Goal: Unclear

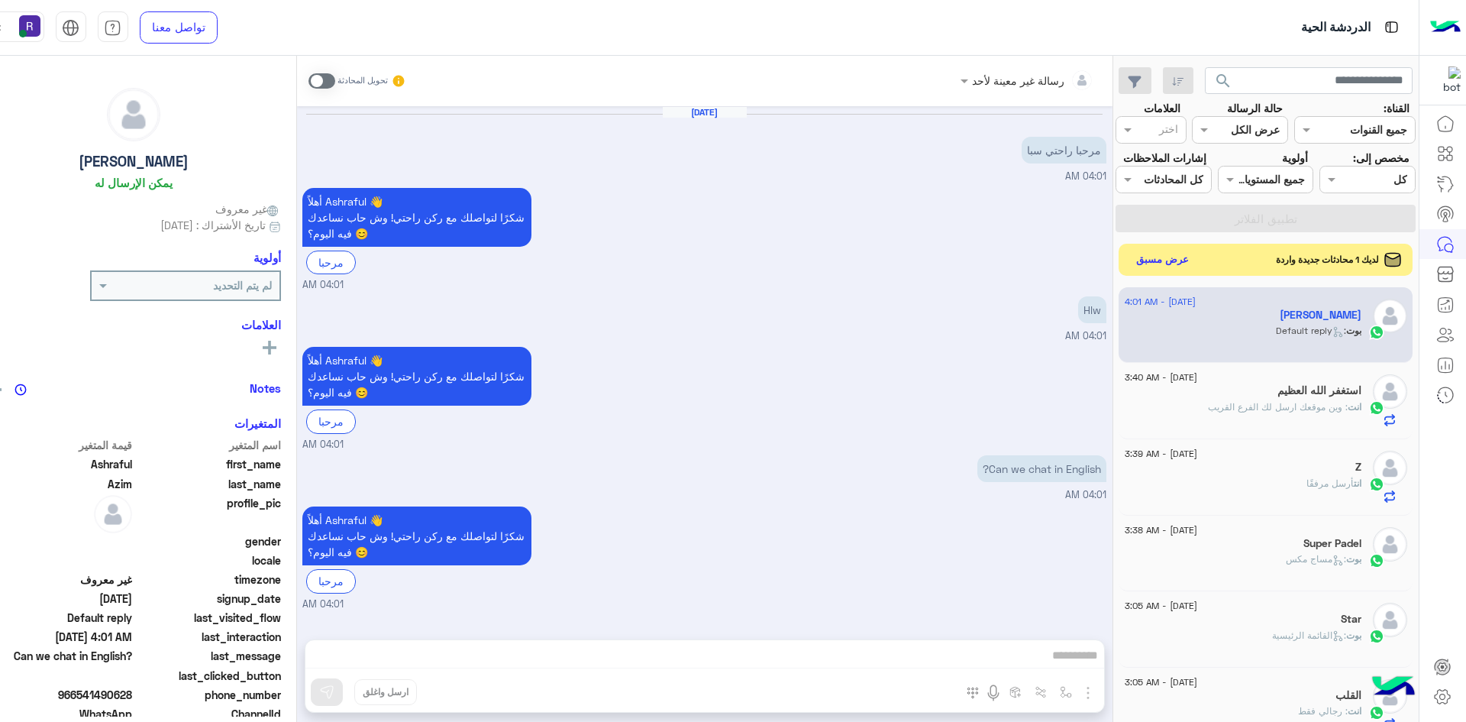
click at [781, 252] on button "عرض مسبق" at bounding box center [1162, 259] width 64 height 21
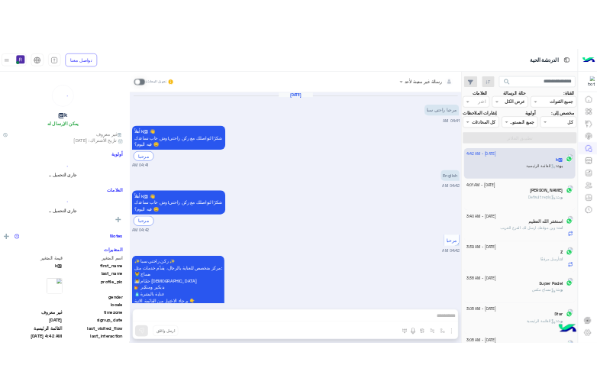
scroll to position [107, 0]
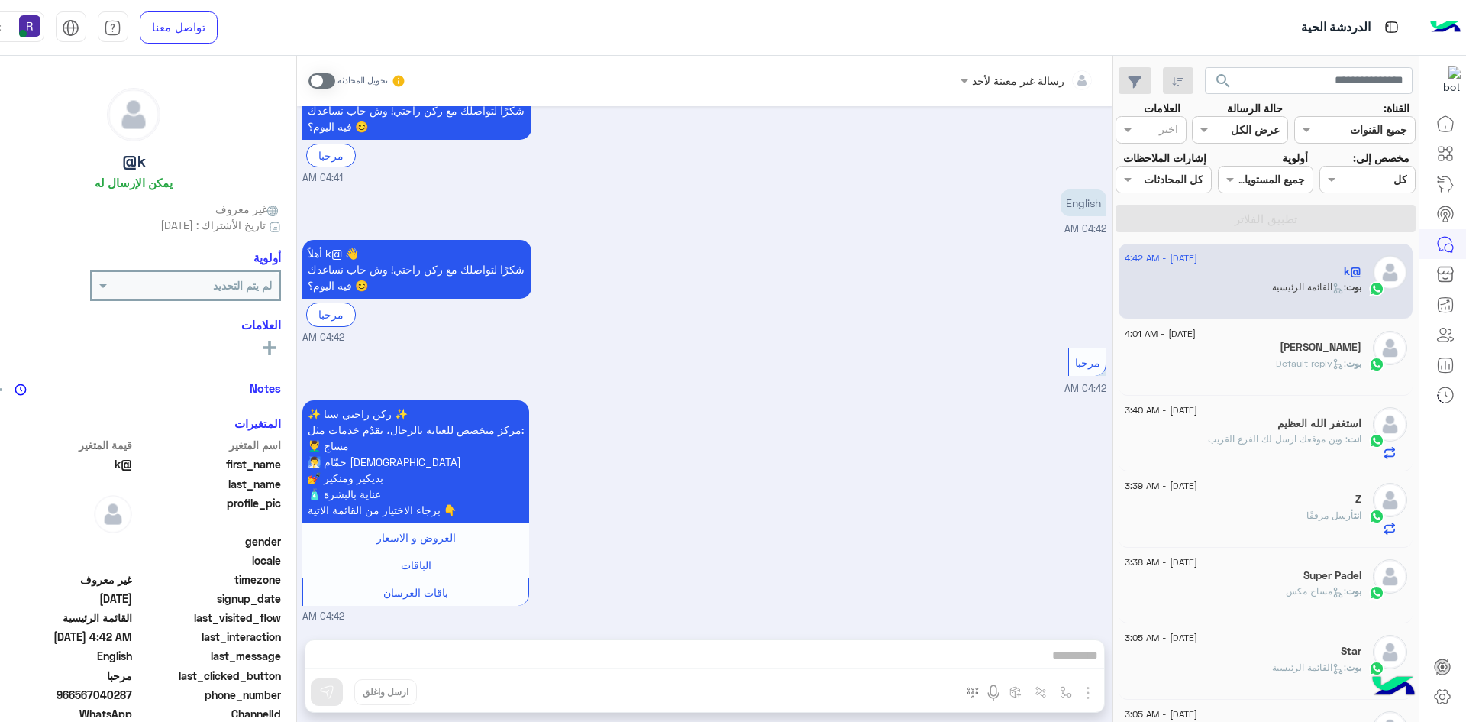
click at [781, 483] on div "✨ ركن راحتي سبا ✨ مركز متخصص للعناية بالرجال، يقدّم خدمات مثل: 💆‍♂️ مساج 🧖‍♂️ ح…" at bounding box center [704, 510] width 804 height 228
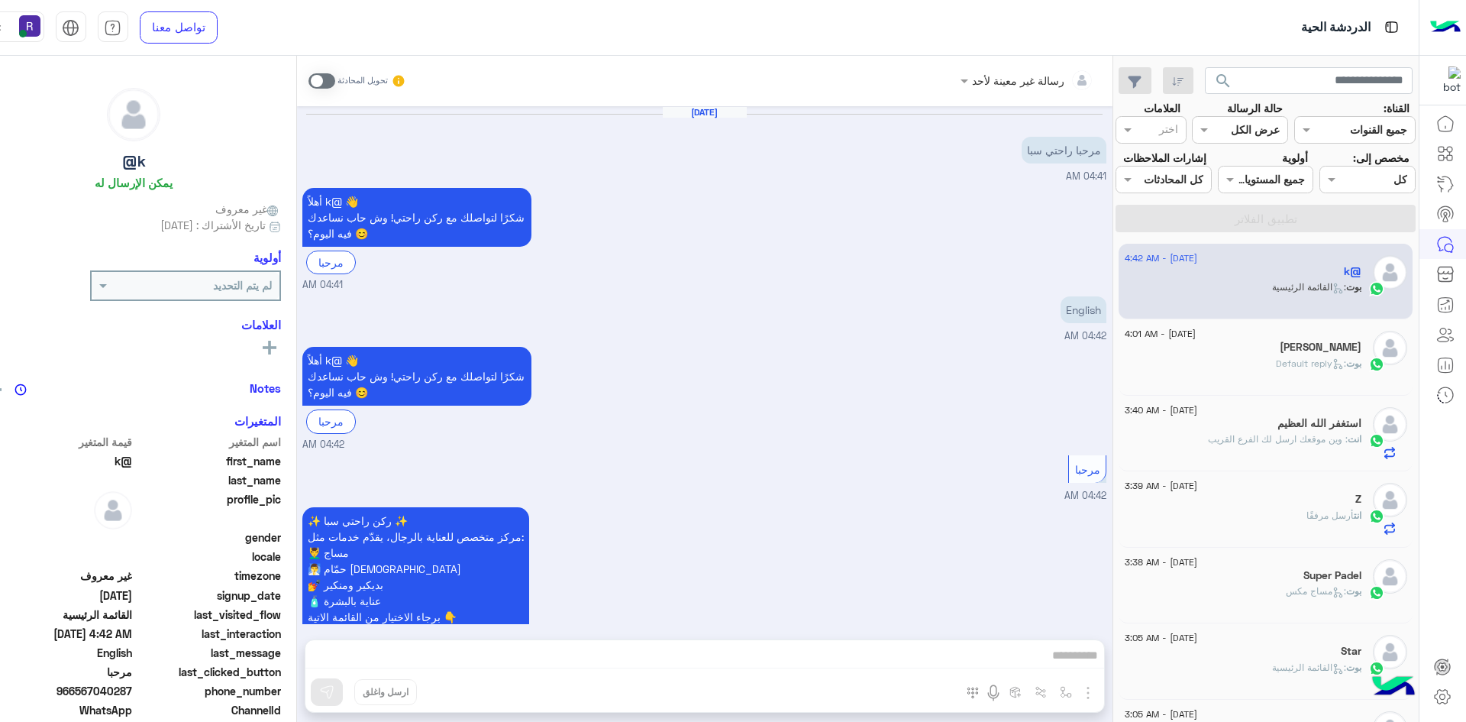
scroll to position [107, 0]
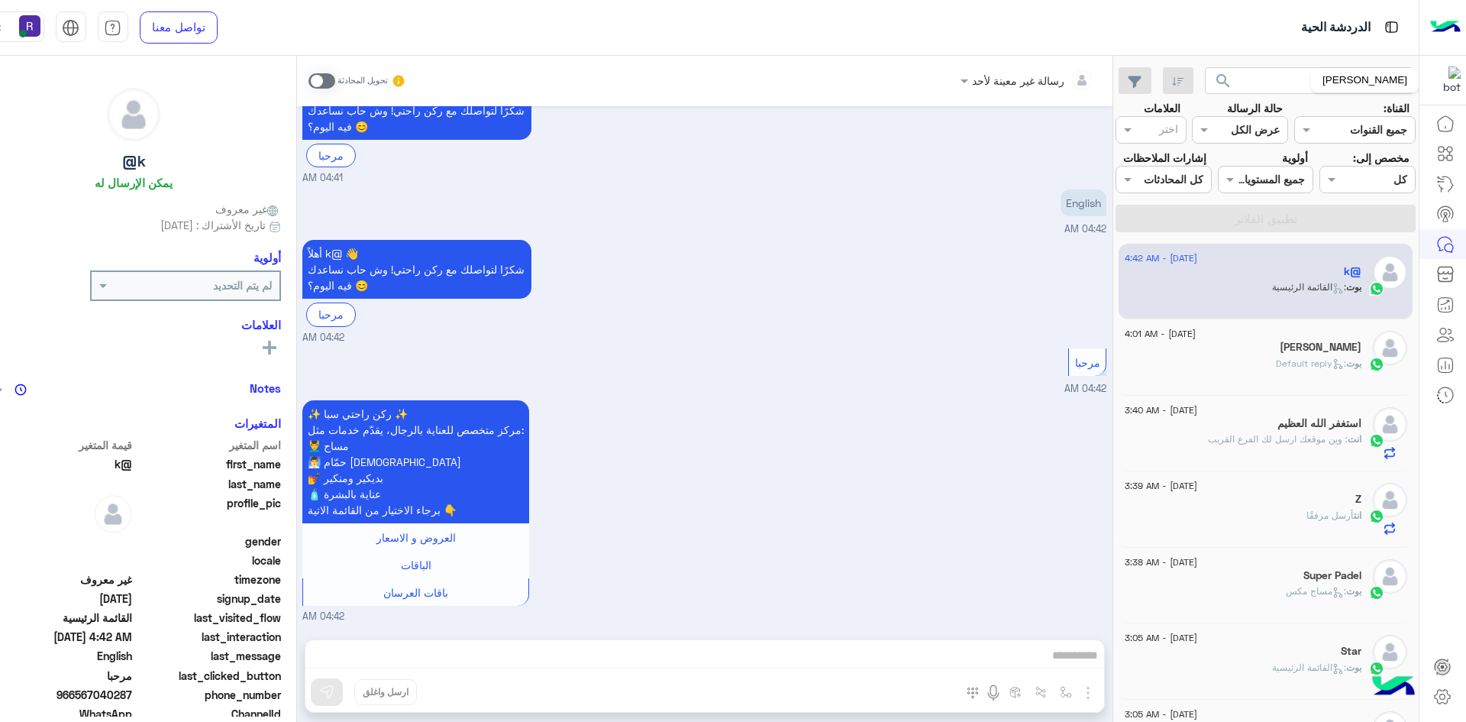
click at [1446, 85] on img at bounding box center [1446, 79] width 27 height 27
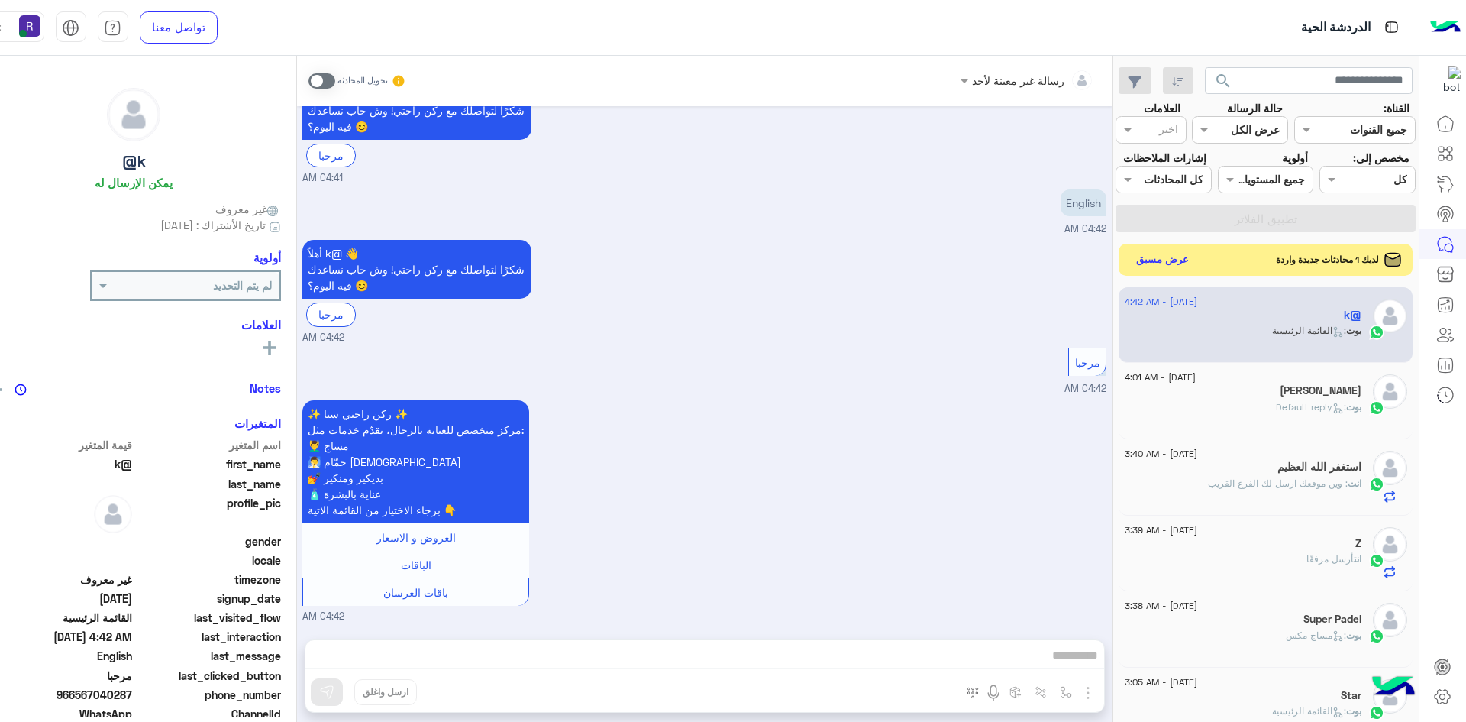
click at [1169, 262] on button "عرض مسبق" at bounding box center [1162, 259] width 64 height 21
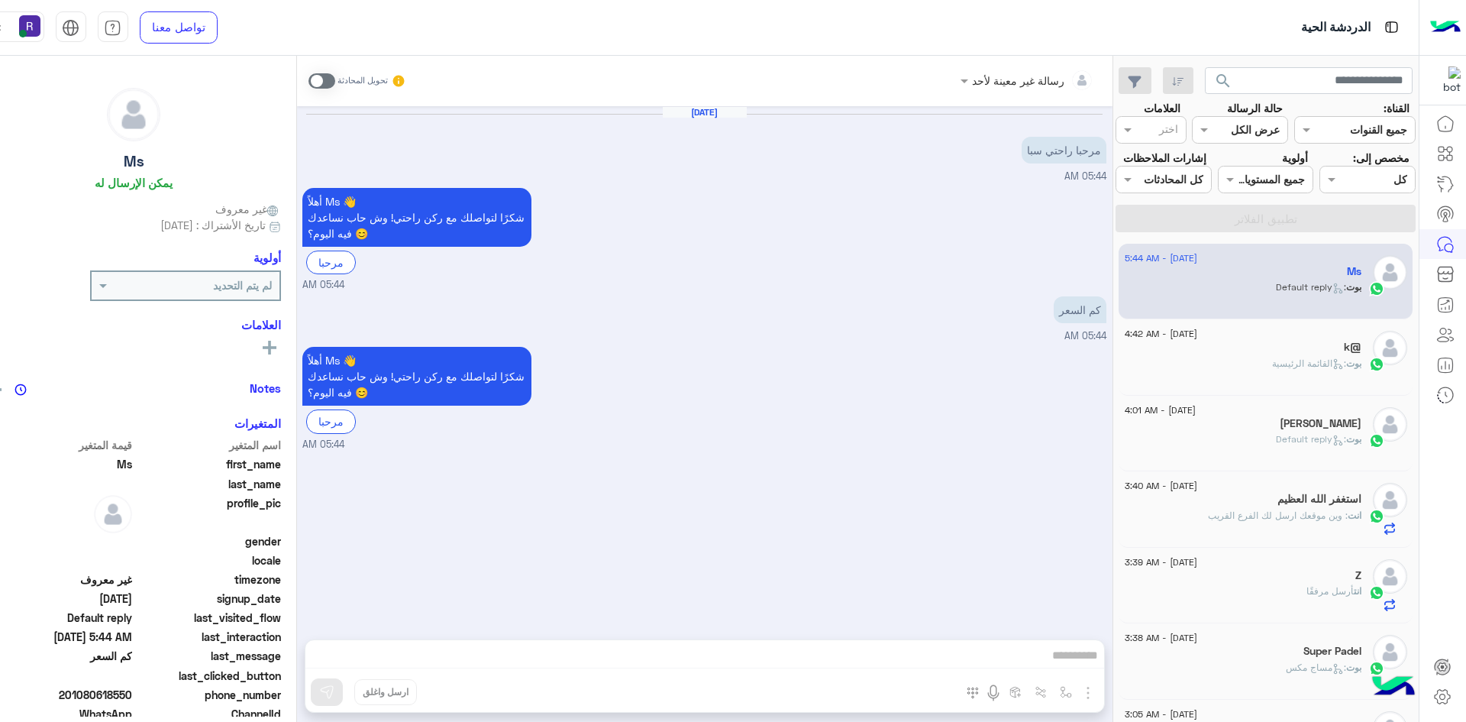
click at [317, 79] on span at bounding box center [321, 80] width 27 height 15
click at [1079, 696] on img "button" at bounding box center [1088, 692] width 18 height 18
click at [1065, 665] on button "الصور" at bounding box center [1064, 659] width 65 height 31
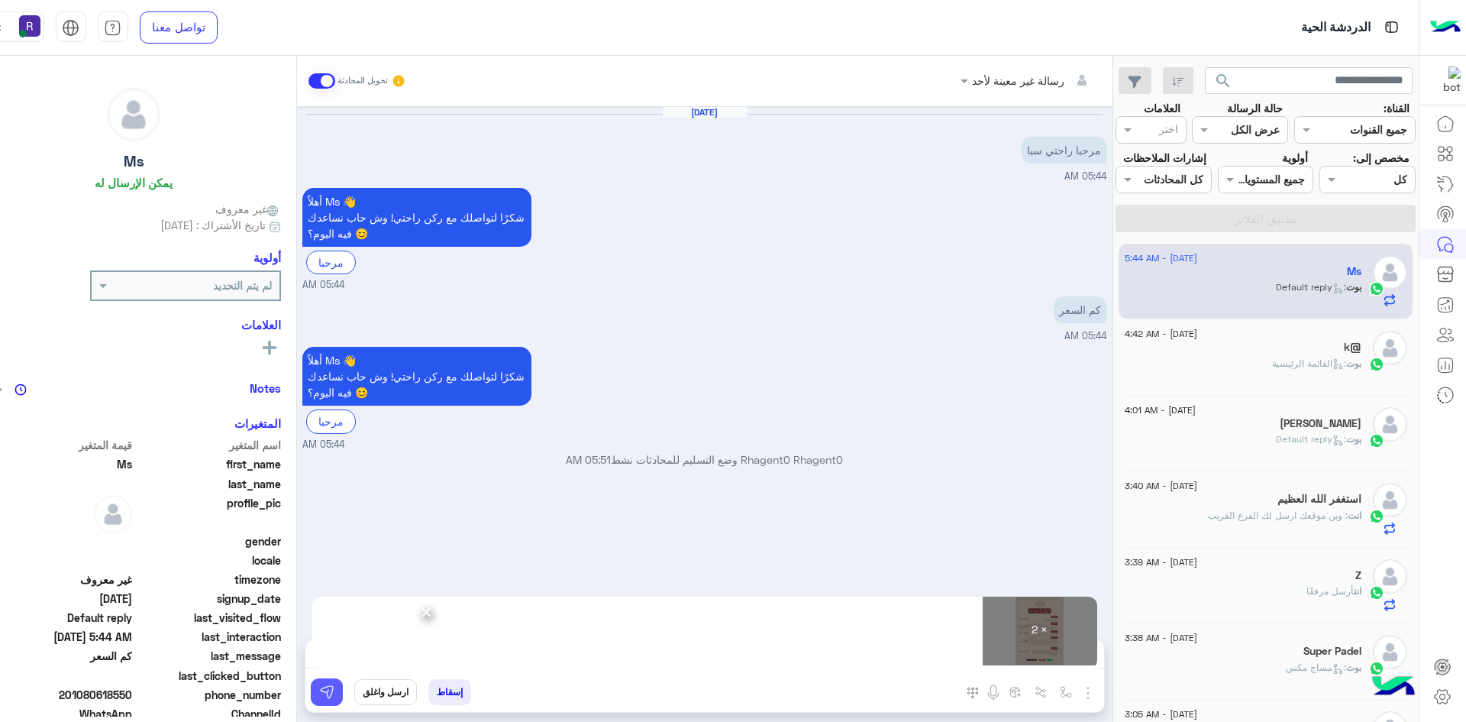
click at [319, 696] on img at bounding box center [326, 691] width 15 height 15
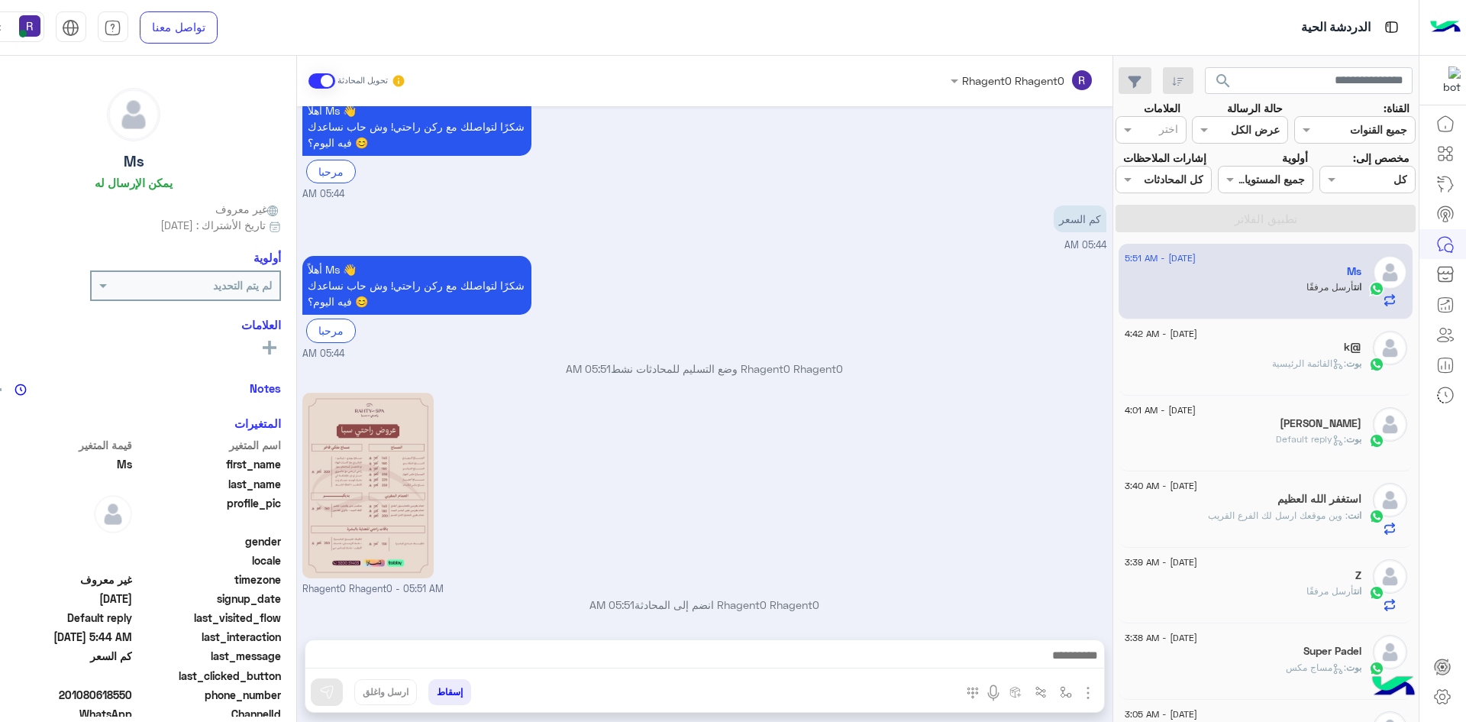
scroll to position [299, 0]
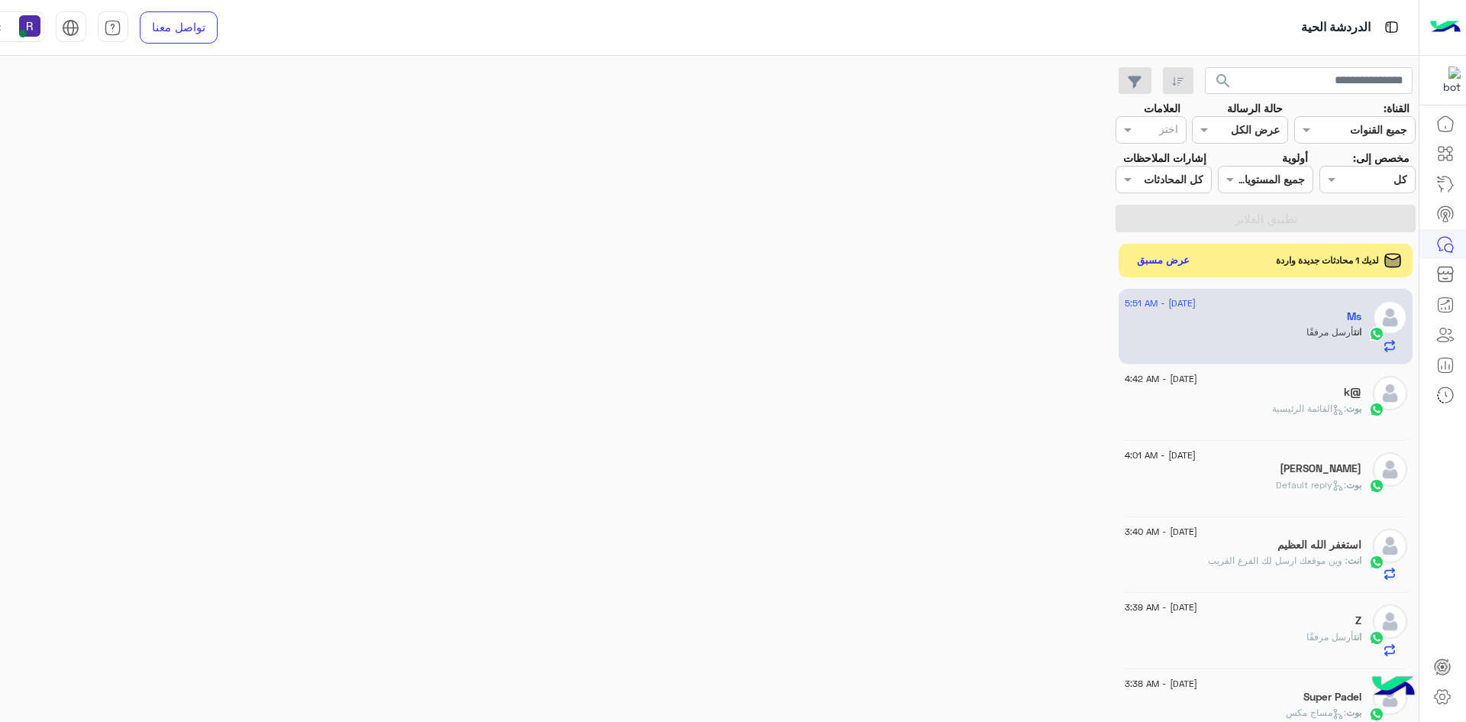
scroll to position [299, 0]
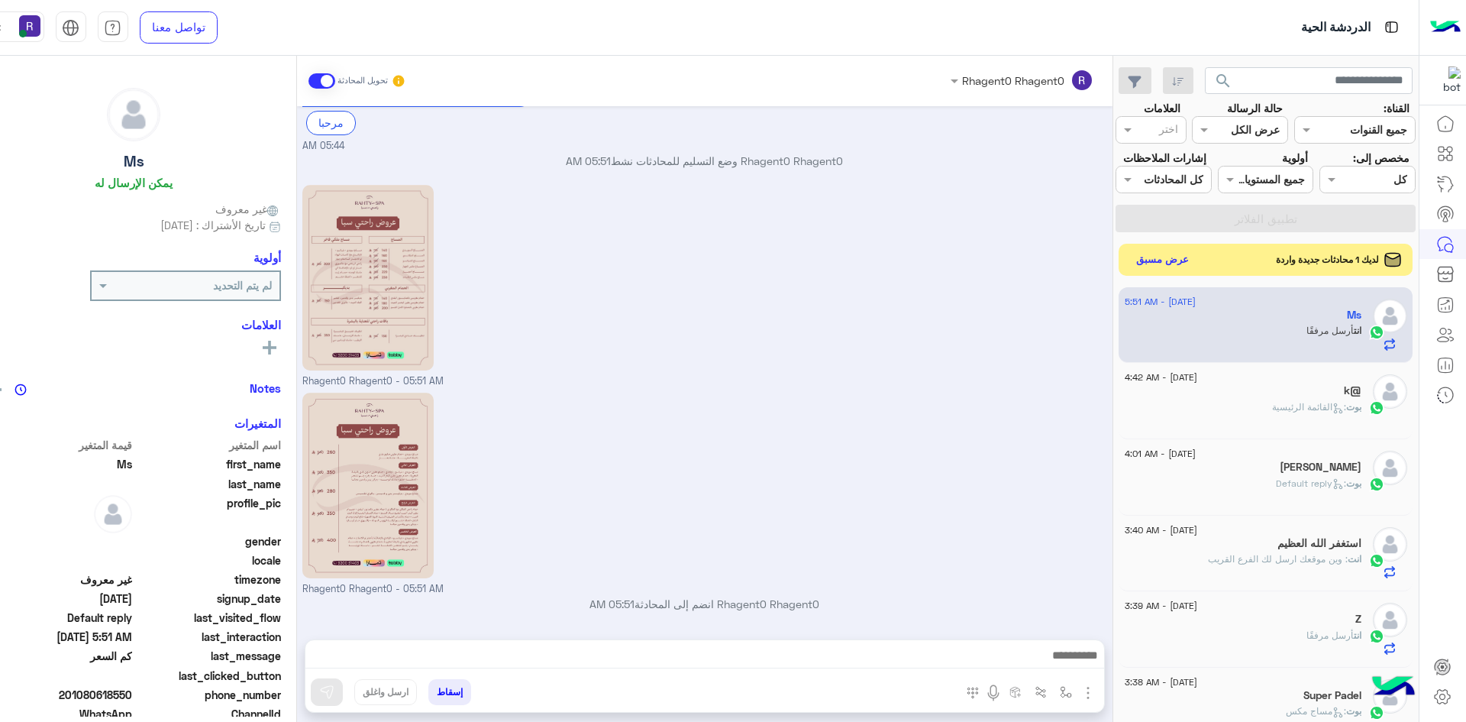
click at [1148, 268] on button "عرض مسبق" at bounding box center [1162, 259] width 64 height 21
